Goal: Check status: Check status

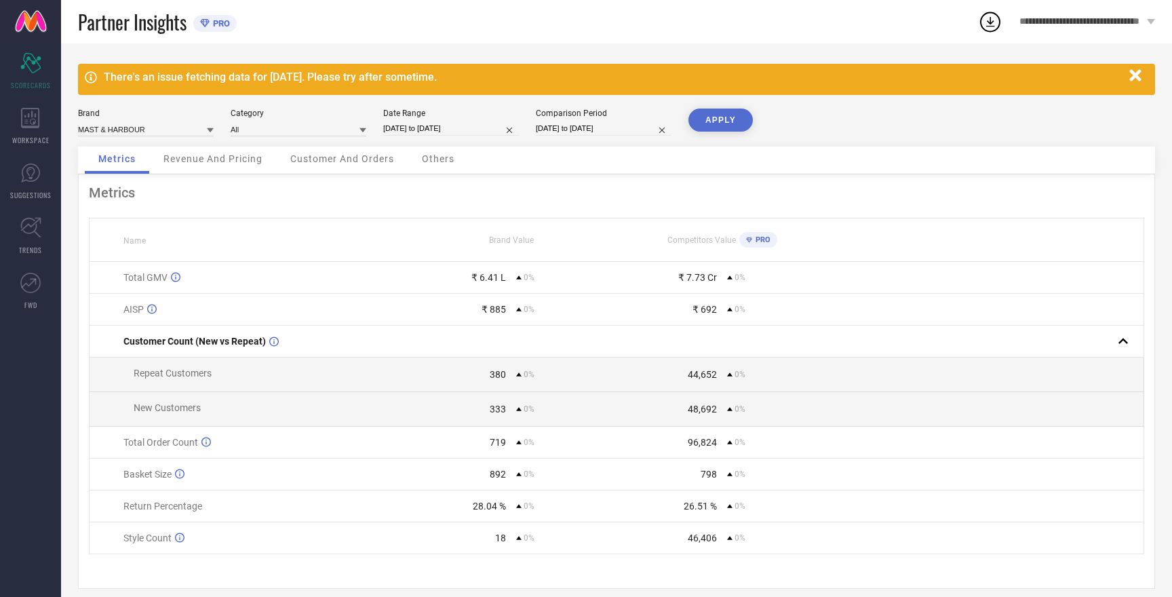
click at [445, 129] on input "[DATE] to [DATE]" at bounding box center [451, 128] width 136 height 14
select select "8"
select select "2025"
select select "9"
select select "2025"
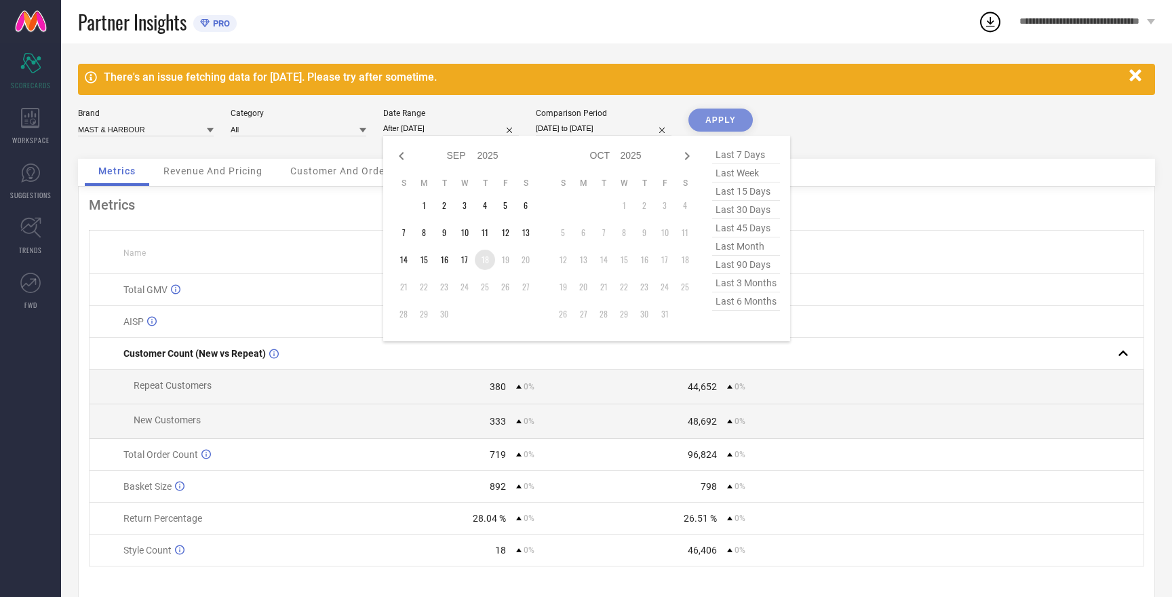
click at [487, 261] on td "18" at bounding box center [485, 259] width 20 height 20
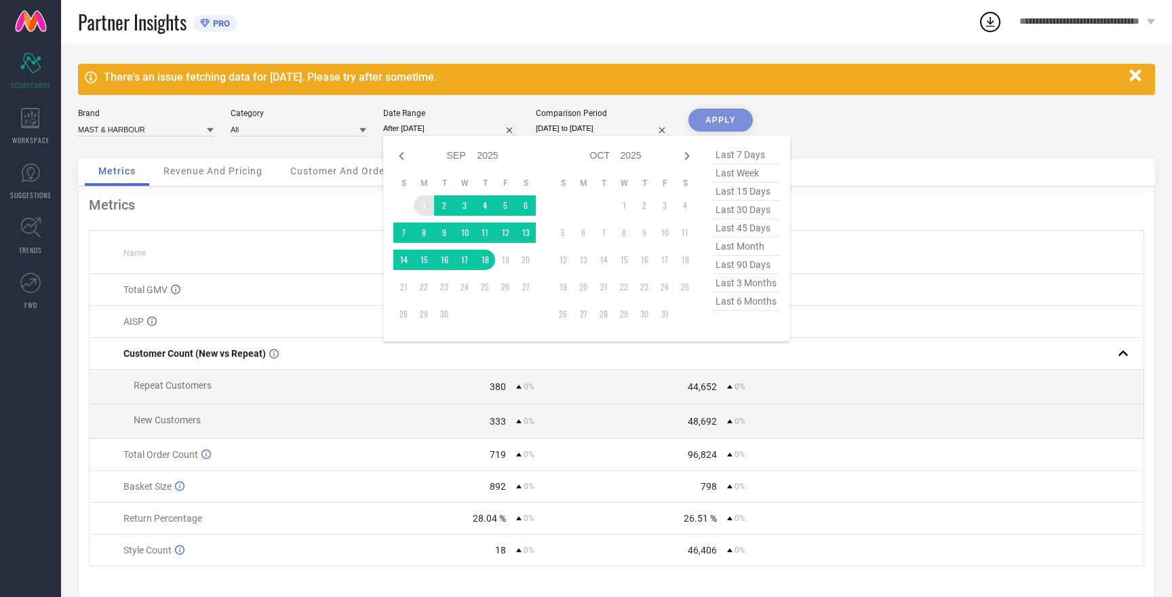
type input "[DATE] to [DATE]"
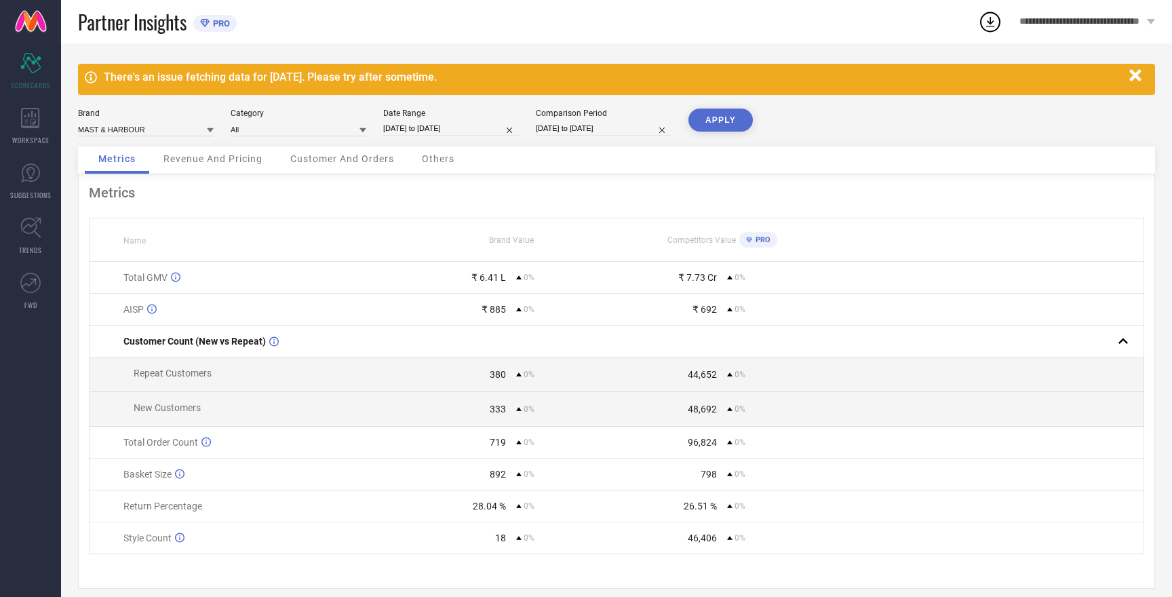
select select "8"
select select "2025"
select select "9"
select select "2025"
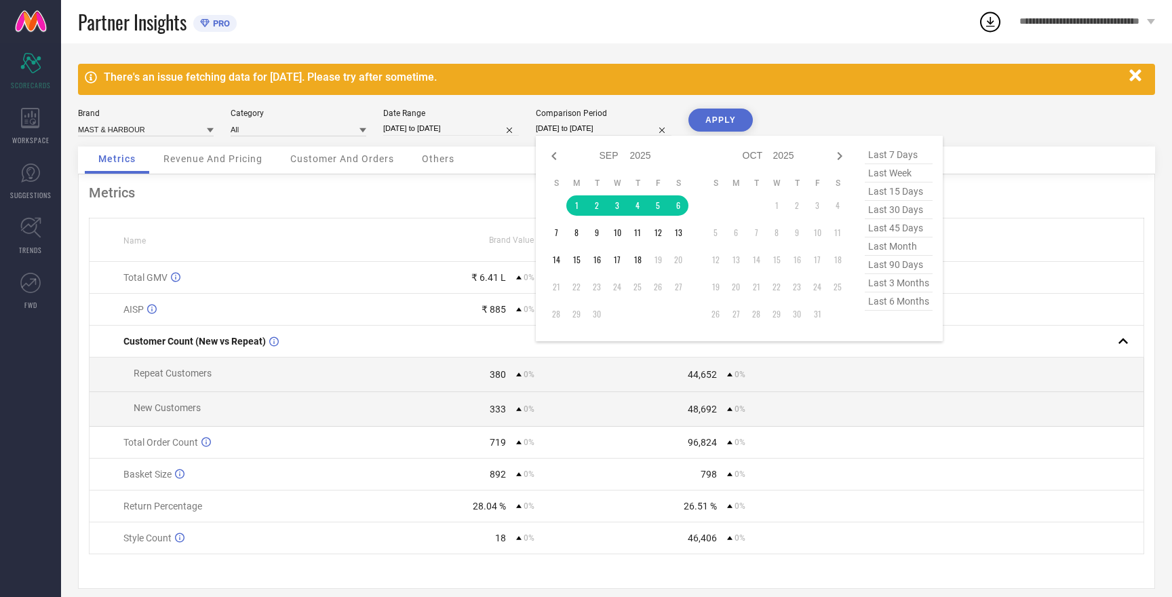
click at [562, 134] on input "[DATE] to [DATE]" at bounding box center [604, 128] width 136 height 14
click at [637, 262] on td "18" at bounding box center [637, 259] width 20 height 20
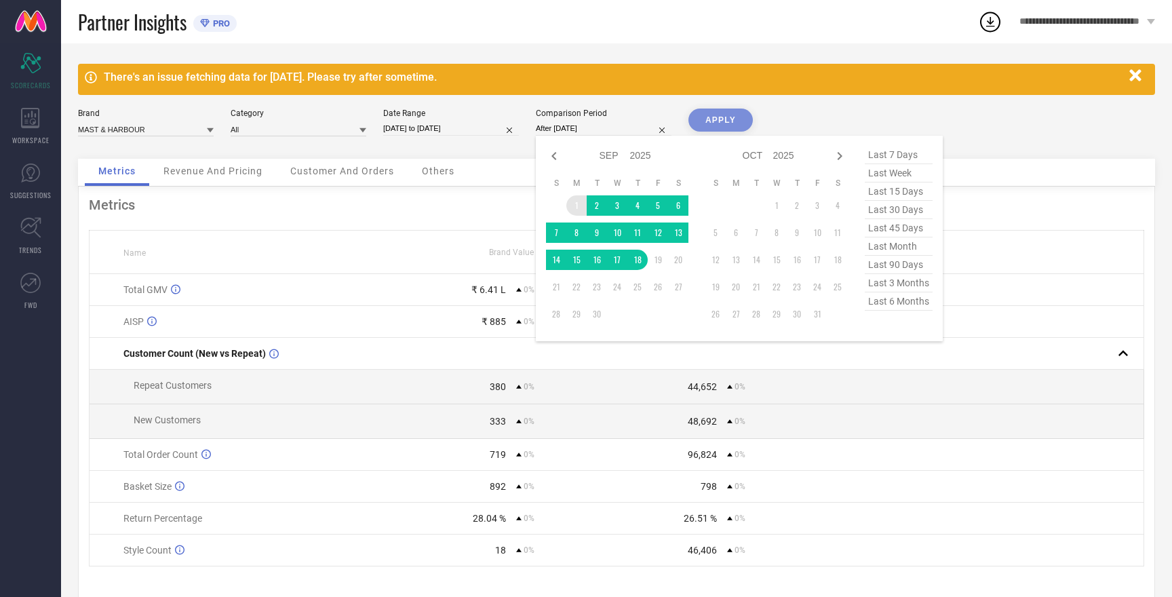
type input "[DATE] to [DATE]"
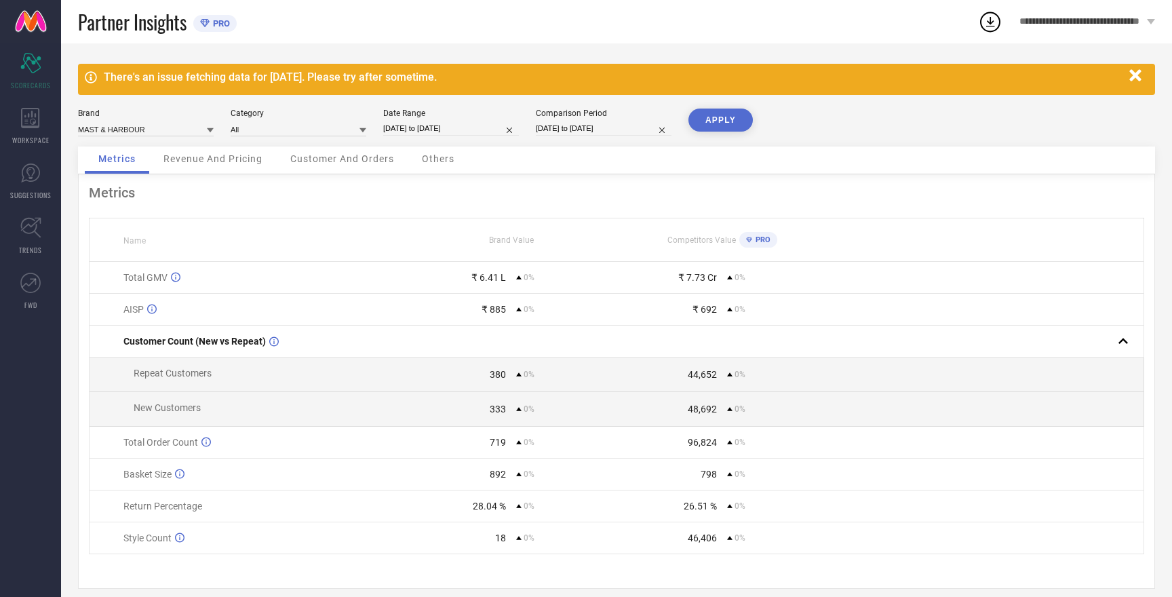
click at [709, 115] on button "APPLY" at bounding box center [720, 119] width 64 height 23
click at [129, 127] on input at bounding box center [146, 129] width 136 height 14
click at [142, 179] on div "HERE&NOW" at bounding box center [146, 170] width 136 height 23
type input "All"
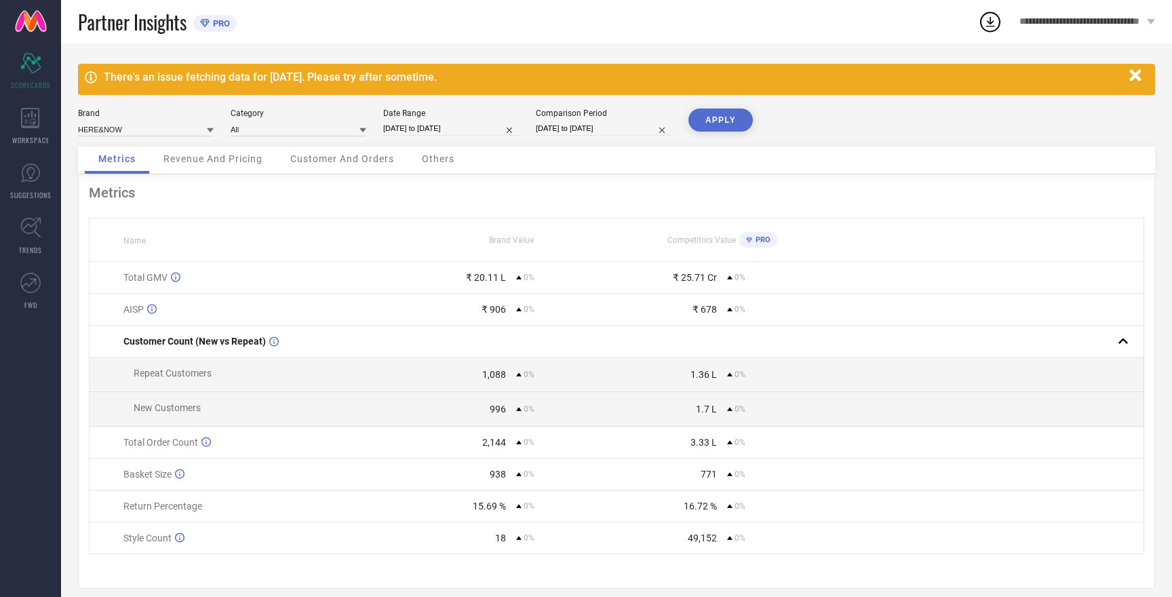
click at [724, 121] on button "APPLY" at bounding box center [720, 119] width 64 height 23
click at [115, 132] on input at bounding box center [146, 129] width 136 height 14
click at [119, 163] on div "MAST & HARBOUR" at bounding box center [146, 170] width 136 height 23
type input "All"
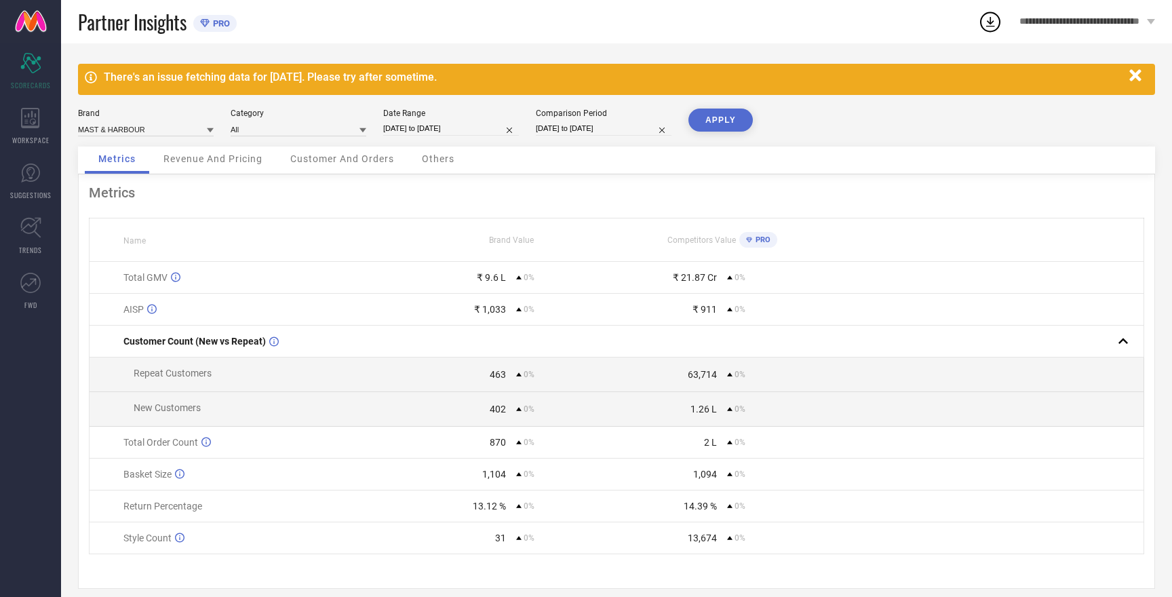
click at [698, 119] on button "APPLY" at bounding box center [720, 119] width 64 height 23
click at [119, 127] on input at bounding box center [146, 129] width 136 height 14
click at [117, 201] on div "ROADSTER" at bounding box center [146, 193] width 136 height 23
type input "All"
click at [714, 120] on button "APPLY" at bounding box center [720, 119] width 64 height 23
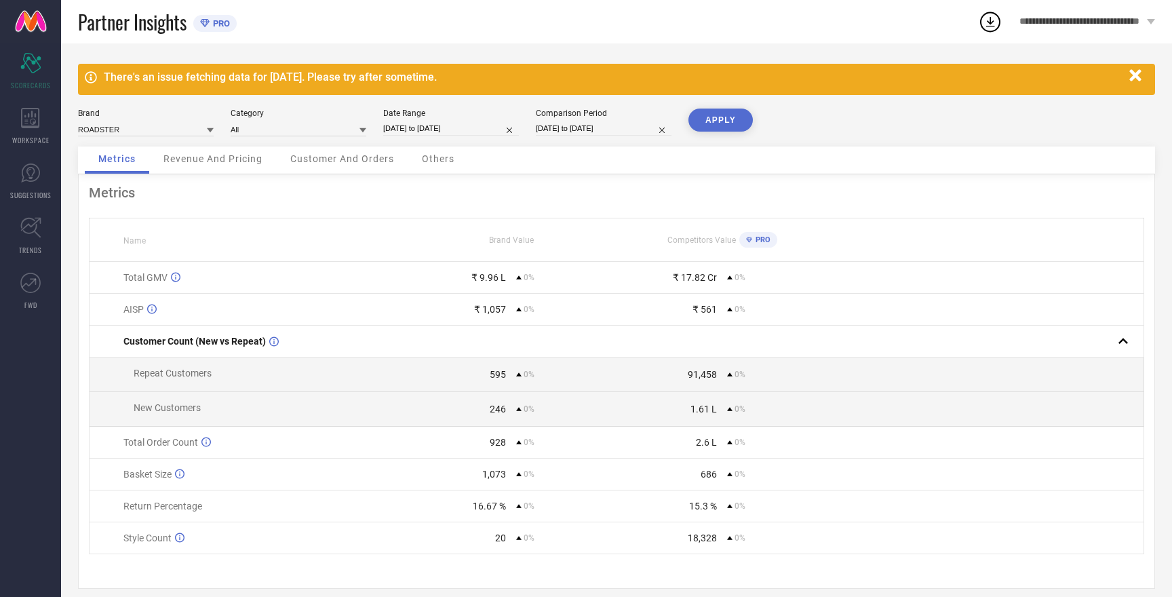
click at [714, 120] on button "APPLY" at bounding box center [720, 119] width 64 height 23
click at [120, 130] on input at bounding box center [146, 129] width 136 height 14
click at [123, 174] on span "HERE&NOW" at bounding box center [107, 170] width 44 height 9
type input "All"
click at [715, 121] on button "APPLY" at bounding box center [720, 119] width 64 height 23
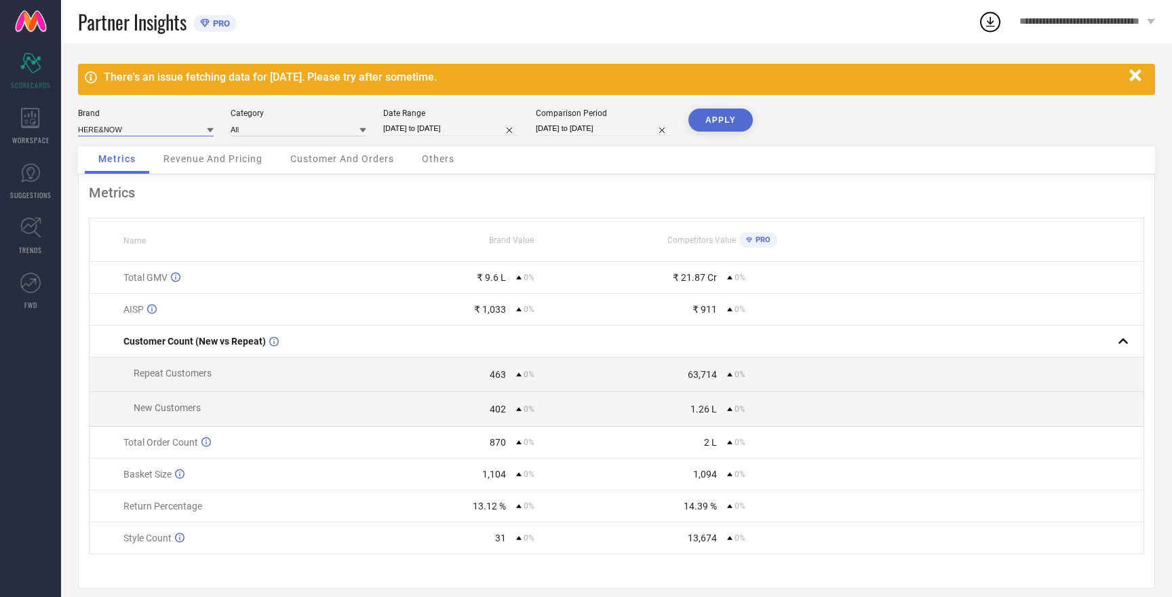
click at [111, 130] on input at bounding box center [146, 129] width 136 height 14
click at [121, 199] on span "ROADSTER" at bounding box center [105, 193] width 40 height 9
type input "All"
click at [735, 115] on button "APPLY" at bounding box center [720, 119] width 64 height 23
click at [735, 117] on button "APPLY" at bounding box center [720, 119] width 64 height 23
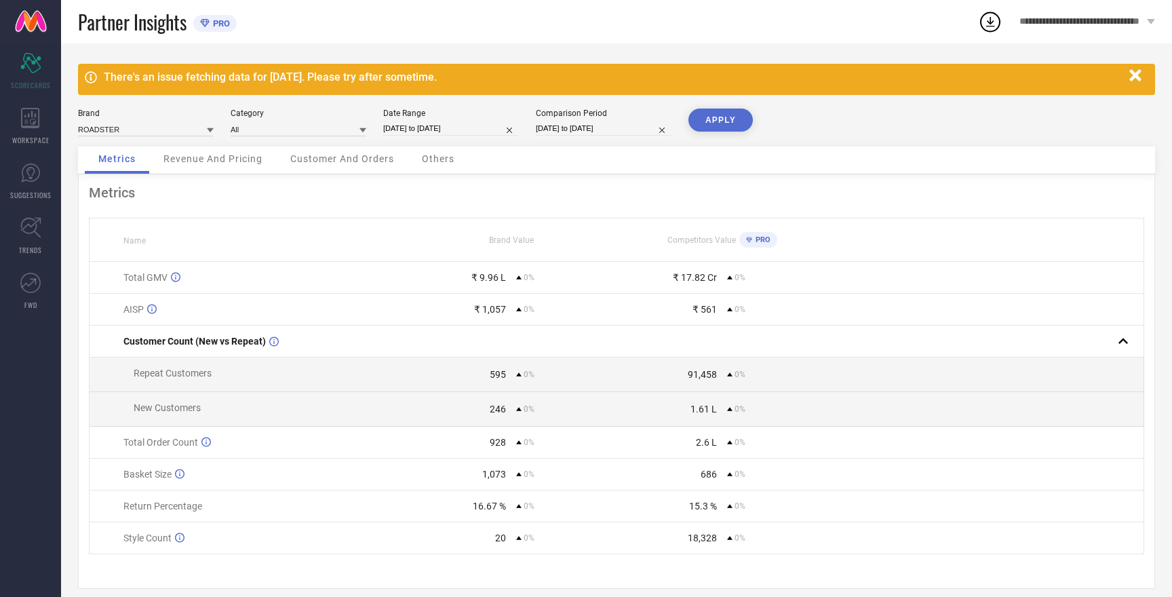
click at [735, 117] on button "APPLY" at bounding box center [720, 119] width 64 height 23
click at [98, 128] on input at bounding box center [146, 129] width 136 height 14
click at [135, 221] on span "W.T.F - WITNESSING TRUE FASHION" at bounding box center [146, 221] width 122 height 19
type input "All"
click at [723, 124] on button "APPLY" at bounding box center [720, 119] width 64 height 23
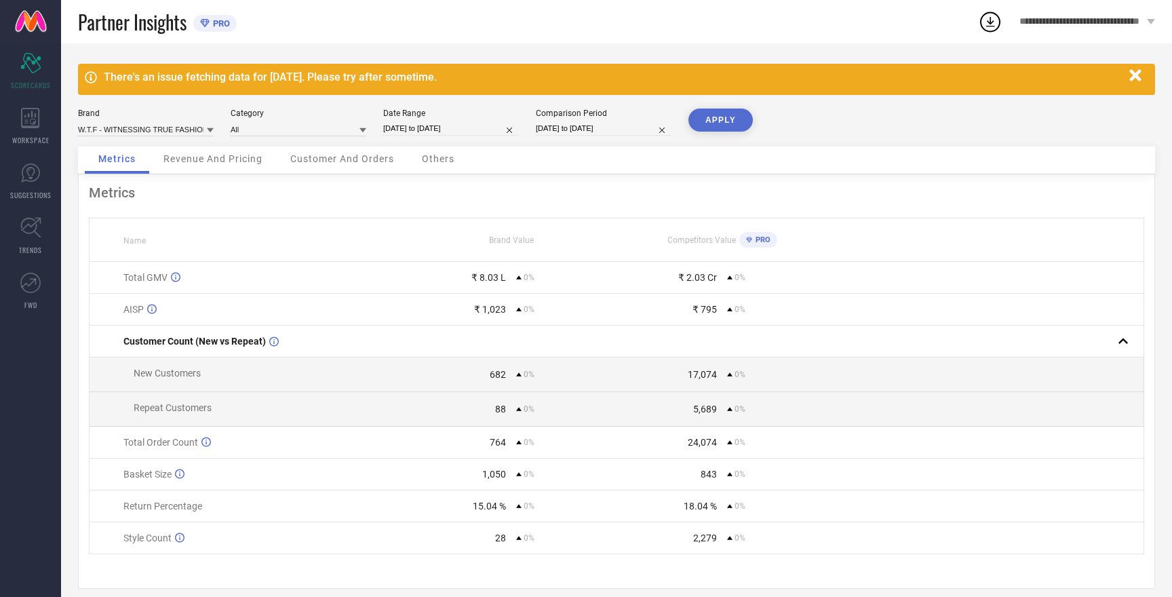
click at [723, 124] on button "APPLY" at bounding box center [720, 119] width 64 height 23
click at [723, 121] on button "APPLY" at bounding box center [720, 119] width 64 height 23
